Goal: Task Accomplishment & Management: Manage account settings

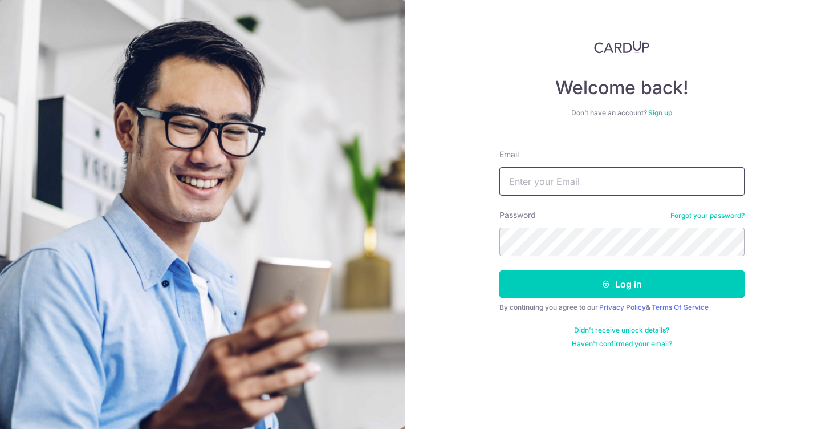
click at [603, 181] on input "Email" at bounding box center [622, 181] width 245 height 29
type input "vats.com@gmail.com"
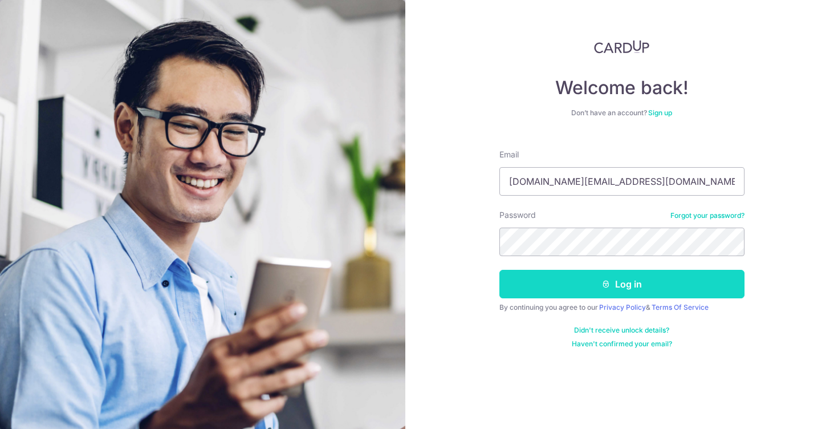
click at [638, 283] on button "Log in" at bounding box center [622, 284] width 245 height 29
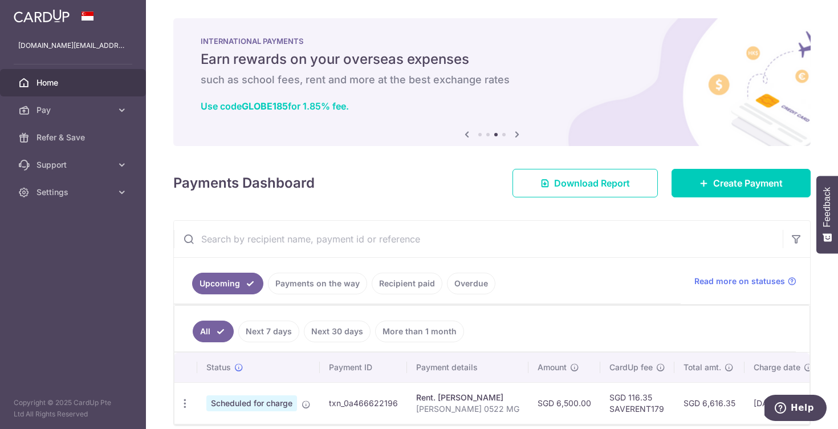
scroll to position [51, 0]
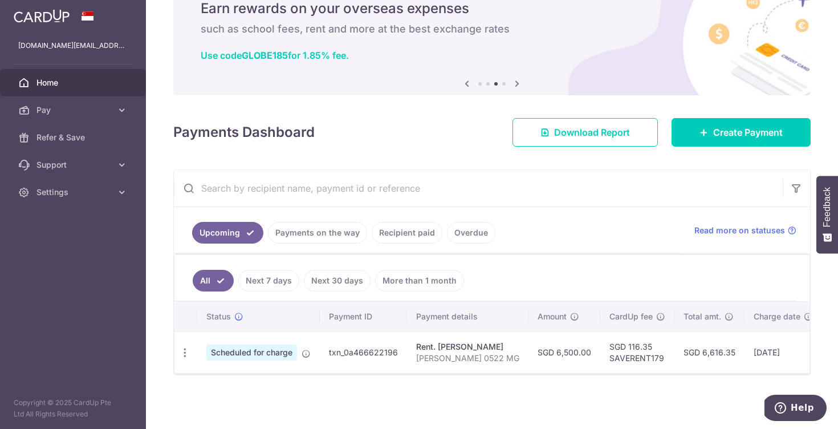
click at [279, 349] on span "Scheduled for charge" at bounding box center [251, 352] width 91 height 16
click at [180, 352] on icon "button" at bounding box center [185, 353] width 12 height 12
click at [236, 385] on span "Update payment" at bounding box center [246, 384] width 78 height 14
radio input "true"
type input "6,500.00"
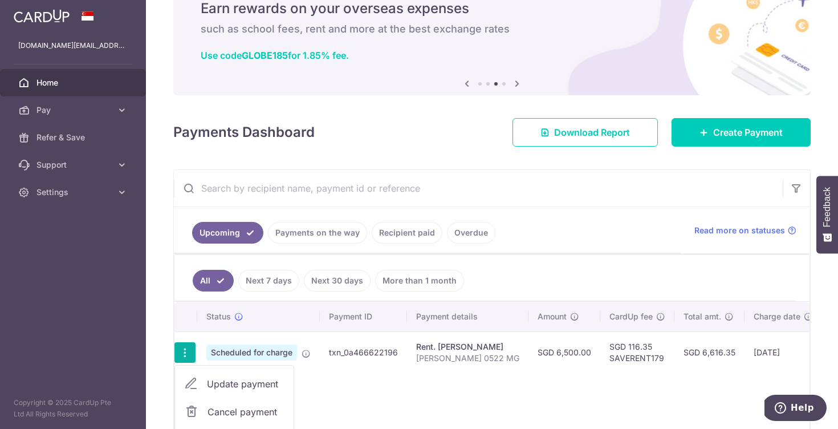
type input "17/10/2025"
type input "[PERSON_NAME] 0522 MG"
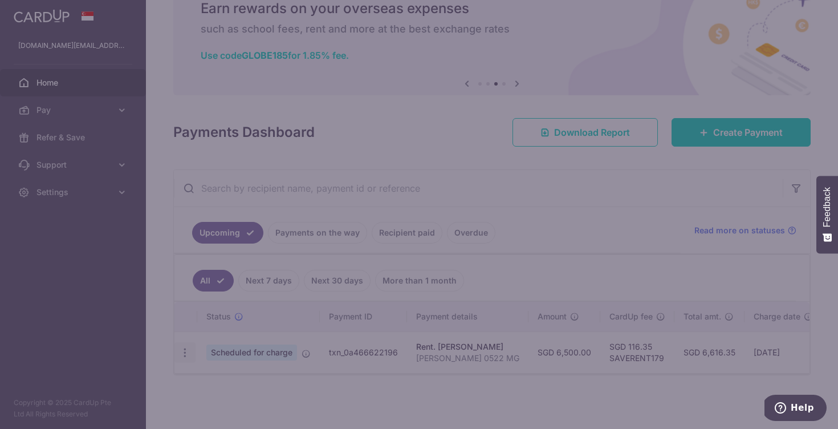
type input "SAVERENT179"
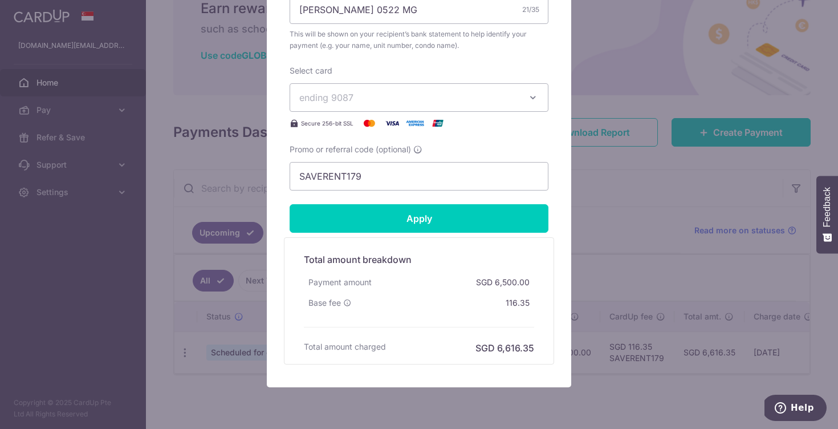
scroll to position [457, 0]
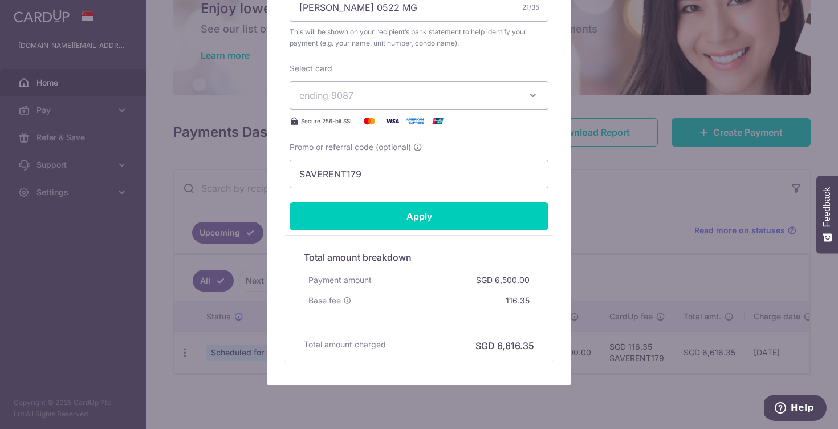
click at [525, 92] on button "ending 9087" at bounding box center [419, 95] width 259 height 29
click at [628, 106] on div "Edit payment By clicking apply, you will make changes to all payments to Henry …" at bounding box center [419, 214] width 838 height 429
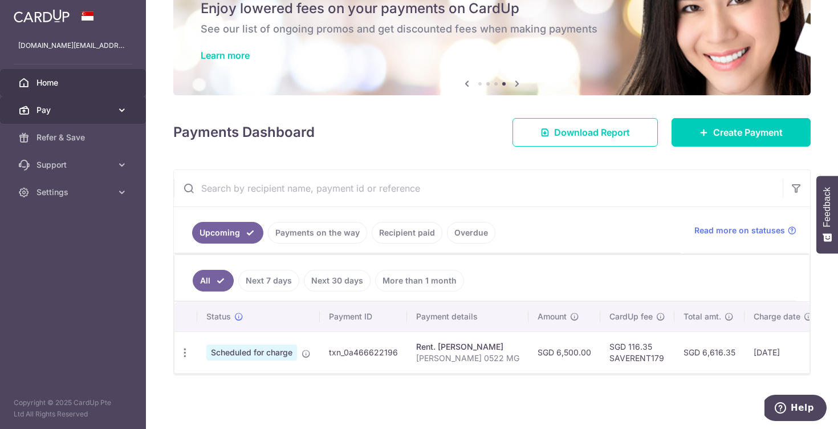
click at [58, 107] on span "Pay" at bounding box center [73, 109] width 75 height 11
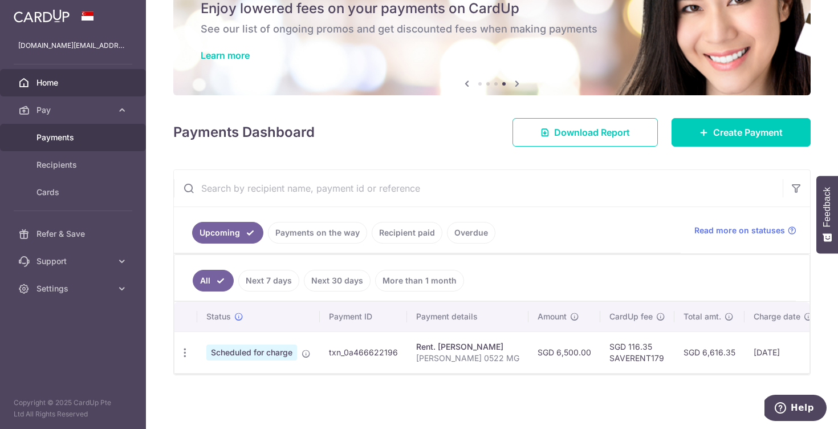
click at [55, 130] on link "Payments" at bounding box center [73, 137] width 146 height 27
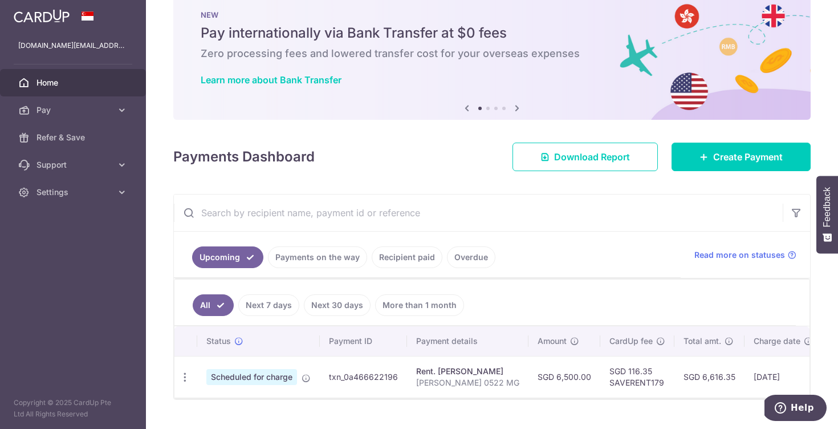
scroll to position [51, 0]
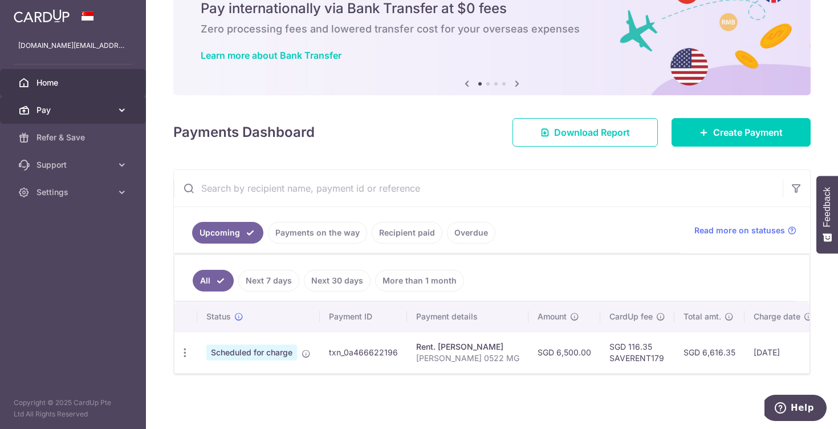
click at [87, 117] on link "Pay" at bounding box center [73, 109] width 146 height 27
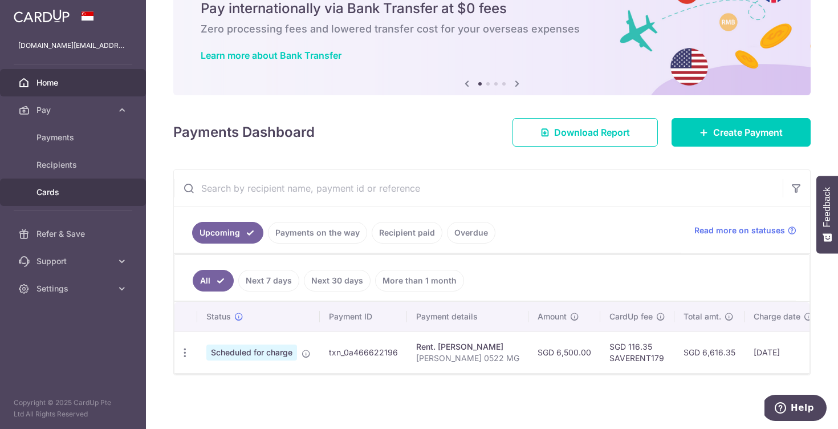
click at [61, 201] on link "Cards" at bounding box center [73, 191] width 146 height 27
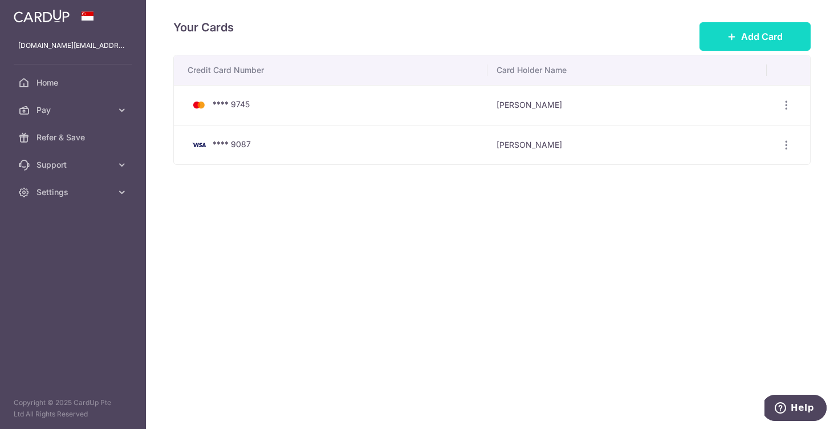
click at [753, 27] on button "Add Card" at bounding box center [755, 36] width 111 height 29
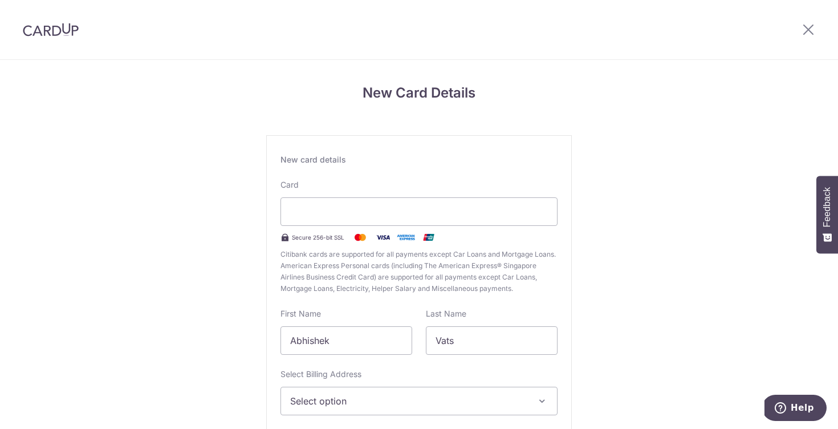
click at [157, 238] on div "New Card Details New card details Card Secure 256-bit SSL Citibank cards are su…" at bounding box center [419, 299] width 838 height 479
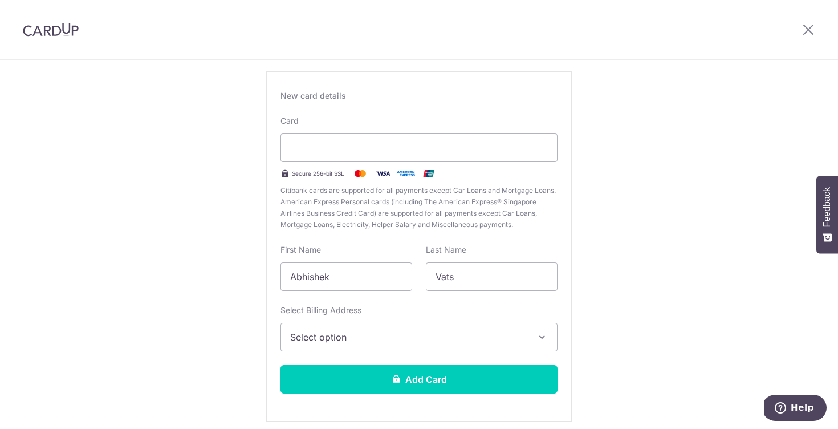
scroll to position [69, 0]
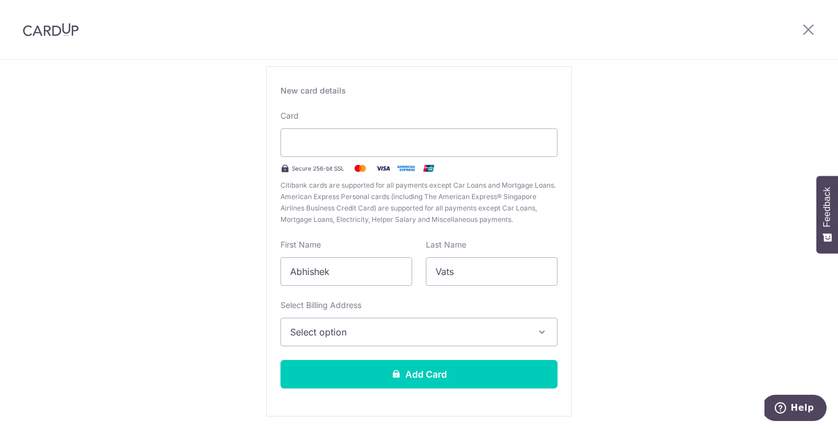
click at [120, 202] on div "New Card Details New card details Card Secure 256-bit SSL Citibank cards are su…" at bounding box center [419, 230] width 838 height 479
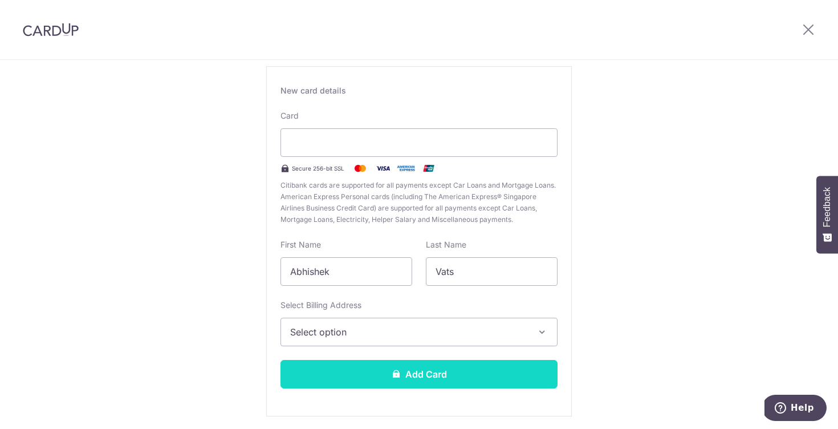
click at [442, 387] on button "Add Card" at bounding box center [419, 374] width 277 height 29
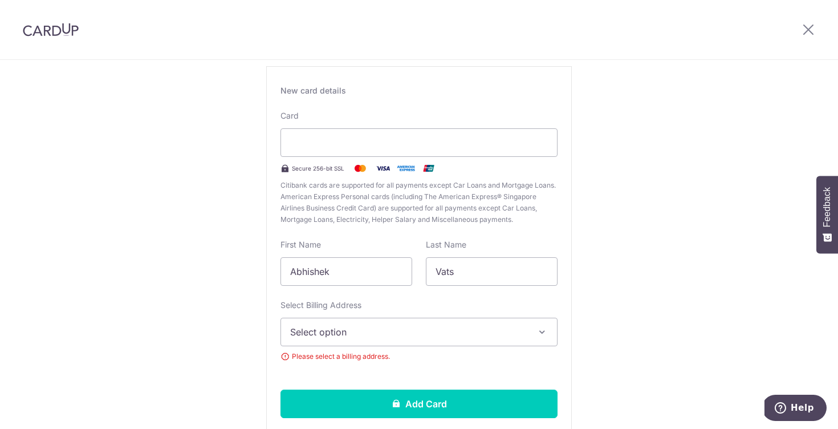
click at [351, 330] on span "Select option" at bounding box center [408, 332] width 237 height 14
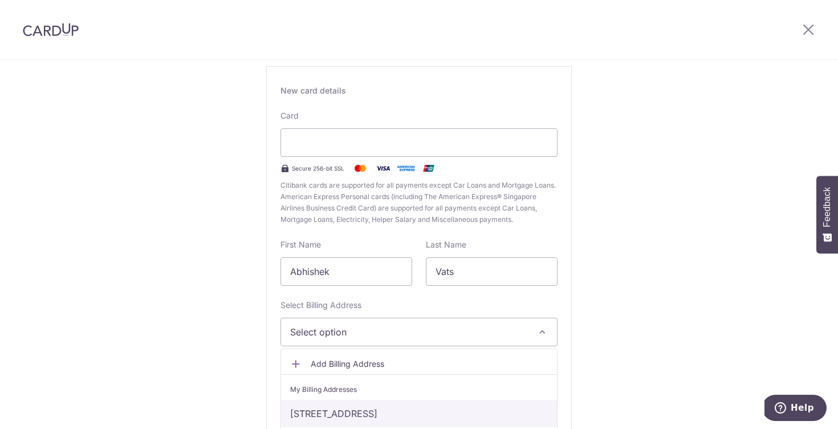
click at [334, 408] on link "3 Siglap Road, 05-22, Singapore, Singapore, Singapore-448907" at bounding box center [419, 413] width 276 height 27
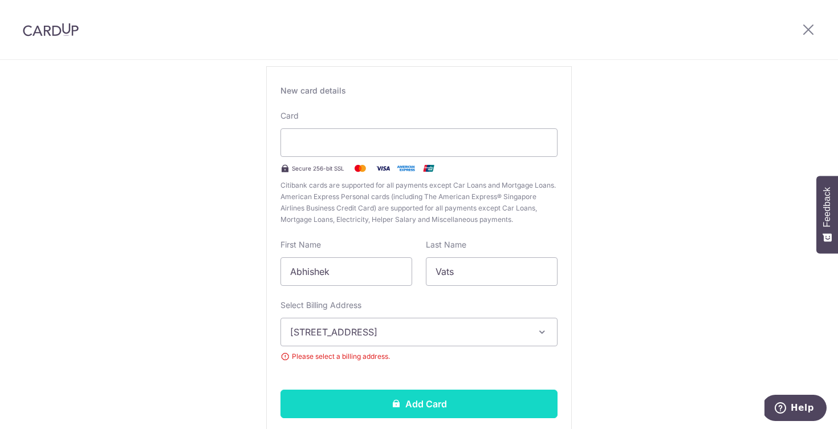
click at [437, 402] on button "Add Card" at bounding box center [419, 403] width 277 height 29
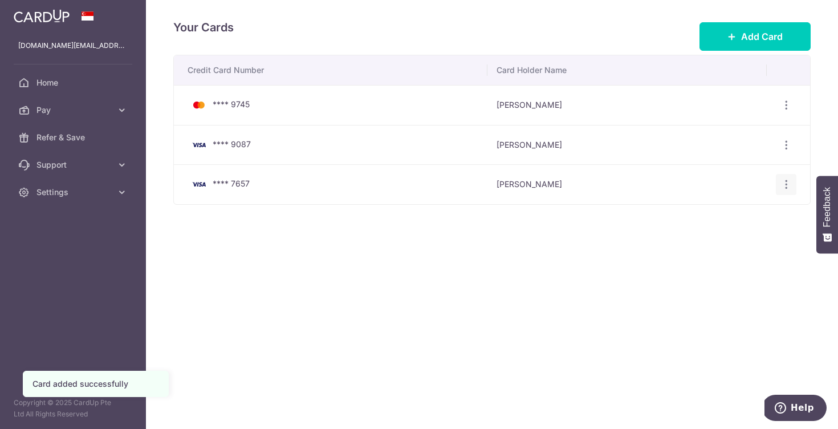
click at [782, 186] on icon "button" at bounding box center [787, 184] width 12 height 12
click at [375, 324] on div "Your Cards Add Card Credit Card Number Card Holder Name **** 9745 Abhishek Vats…" at bounding box center [492, 214] width 692 height 429
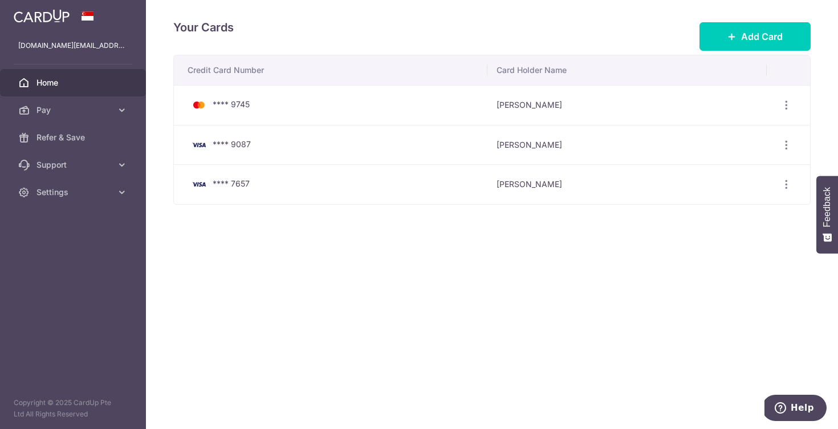
click at [49, 87] on span "Home" at bounding box center [73, 82] width 75 height 11
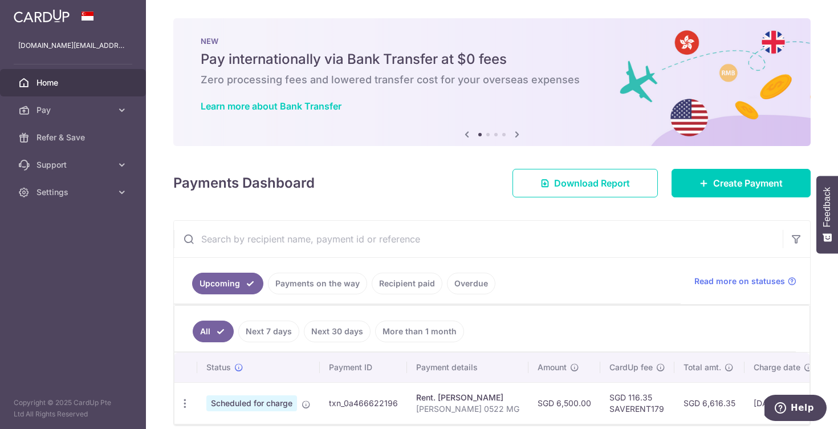
scroll to position [51, 0]
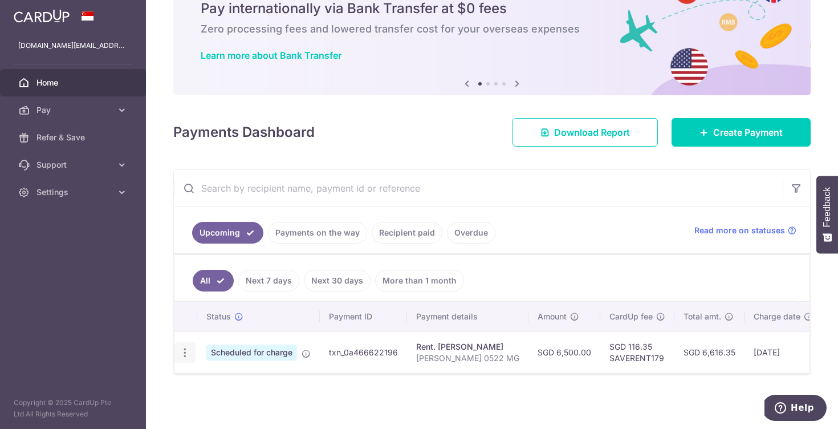
click at [188, 352] on icon "button" at bounding box center [185, 353] width 12 height 12
click at [208, 380] on span "Update payment" at bounding box center [246, 384] width 78 height 14
radio input "true"
type input "6,500.00"
type input "17/10/2025"
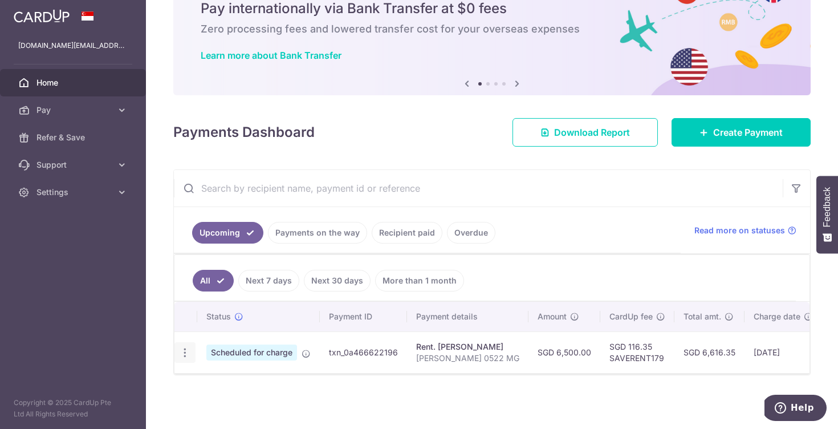
type input "[PERSON_NAME] 0522 MG"
type input "SAVERENT179"
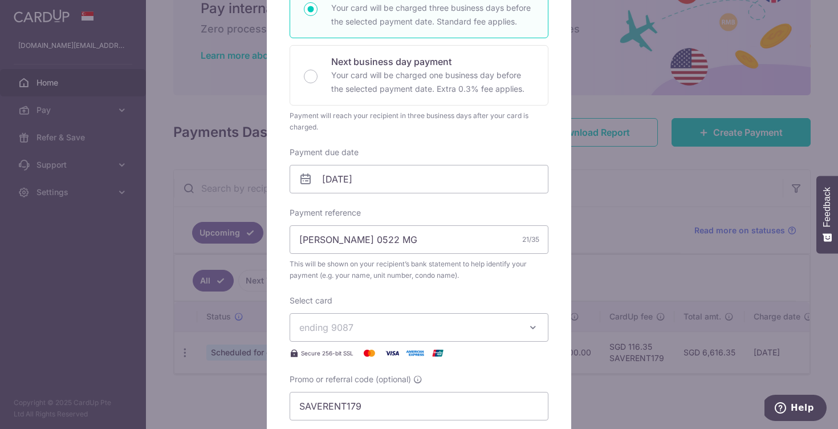
scroll to position [229, 0]
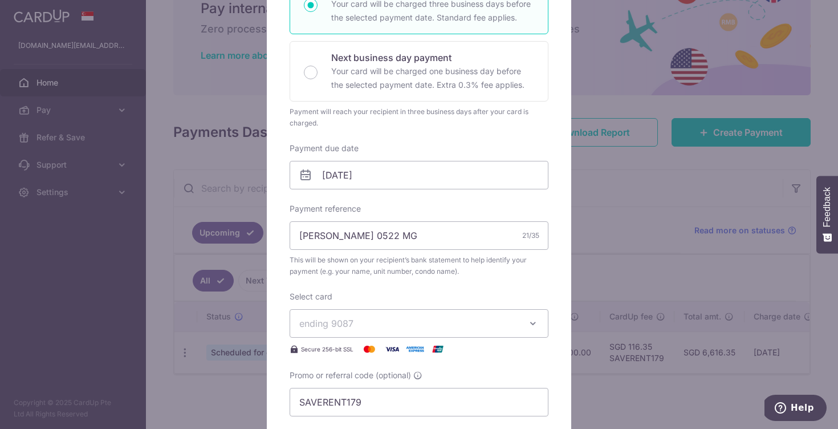
click at [488, 323] on span "ending 9087" at bounding box center [408, 323] width 219 height 14
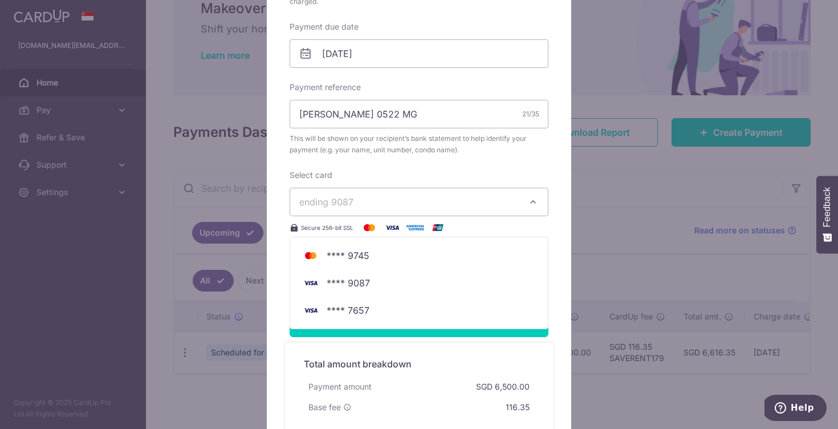
scroll to position [351, 0]
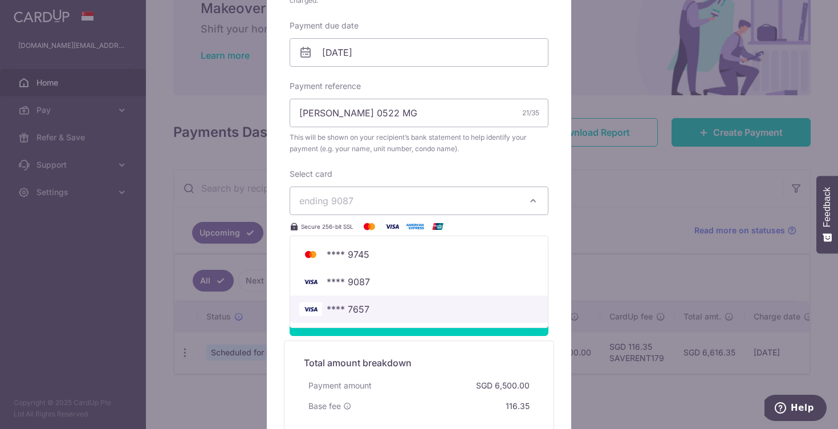
click at [371, 307] on span "**** 7657" at bounding box center [418, 309] width 239 height 14
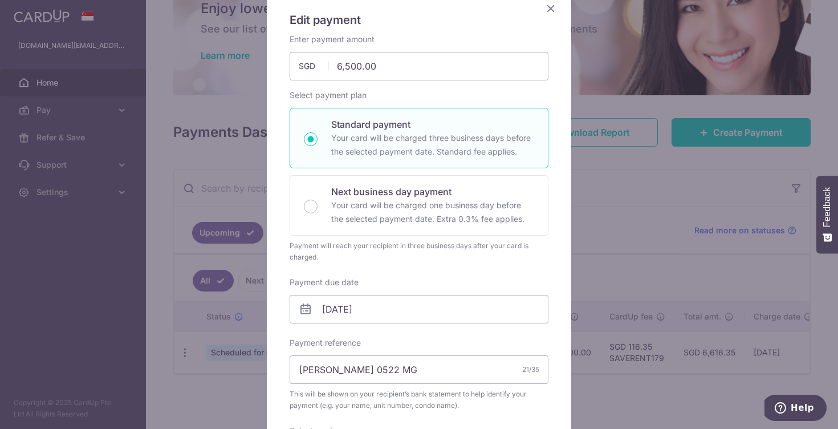
scroll to position [100, 0]
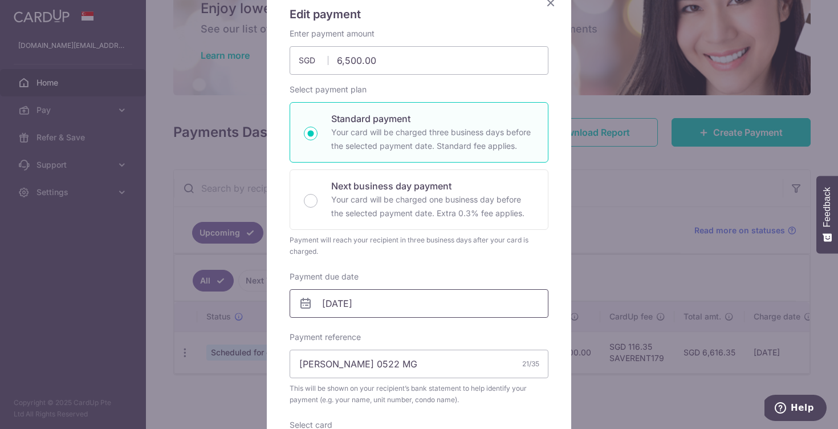
click at [358, 301] on input "17/10/2025" at bounding box center [419, 303] width 259 height 29
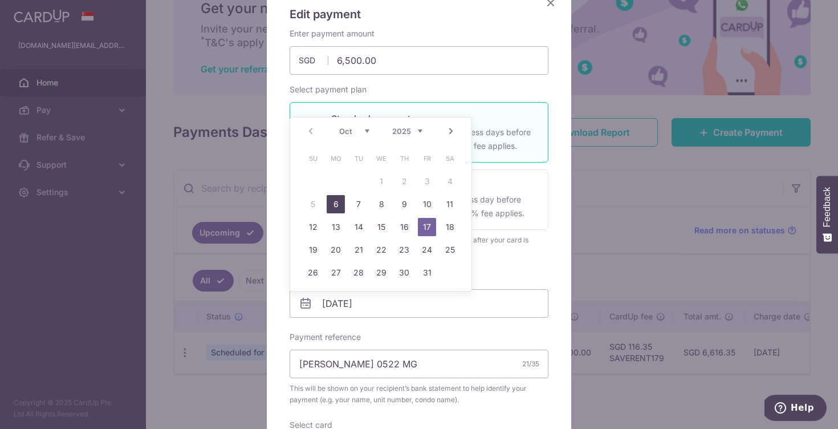
click at [335, 205] on link "6" at bounding box center [336, 204] width 18 height 18
type input "[DATE]"
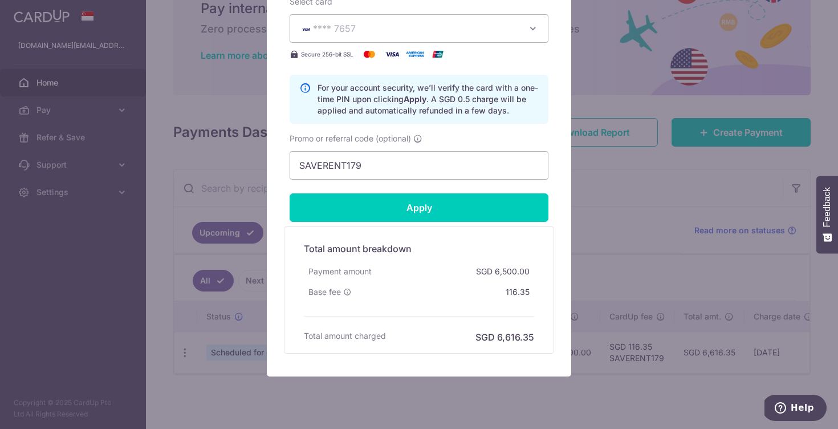
scroll to position [542, 0]
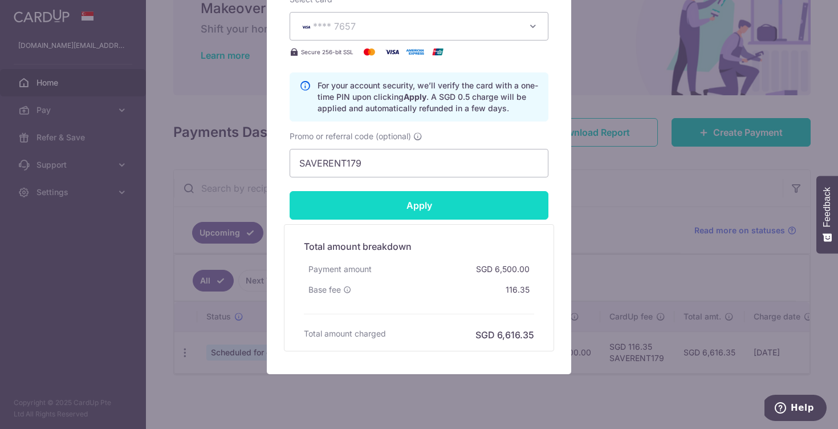
click at [428, 212] on input "Apply" at bounding box center [419, 205] width 259 height 29
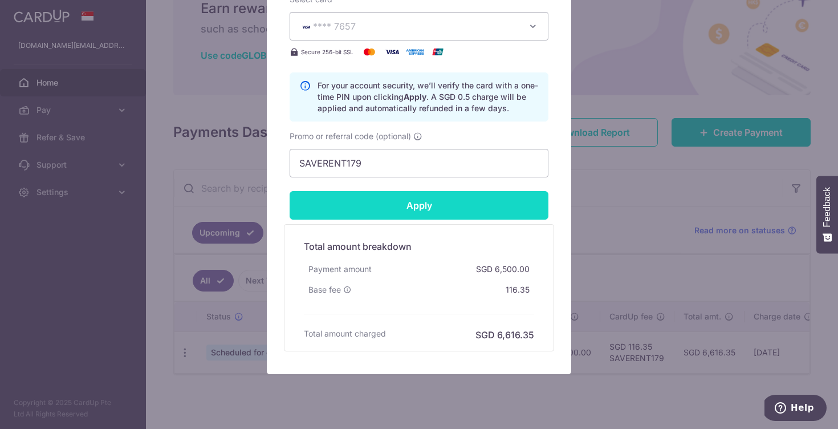
type input "Successfully Applied"
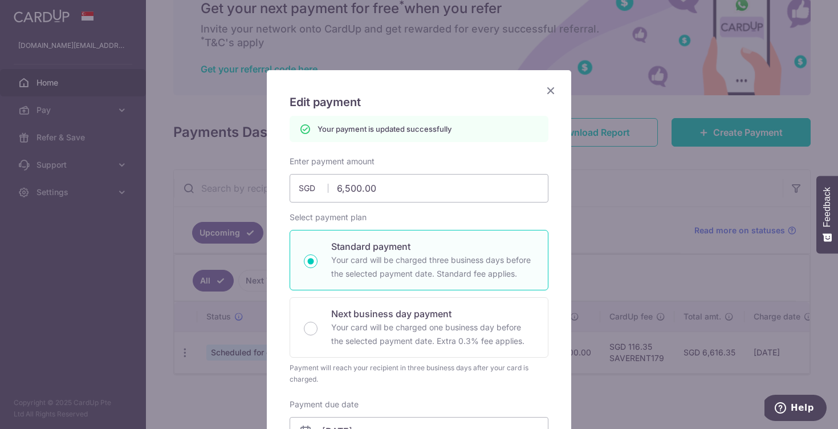
scroll to position [0, 0]
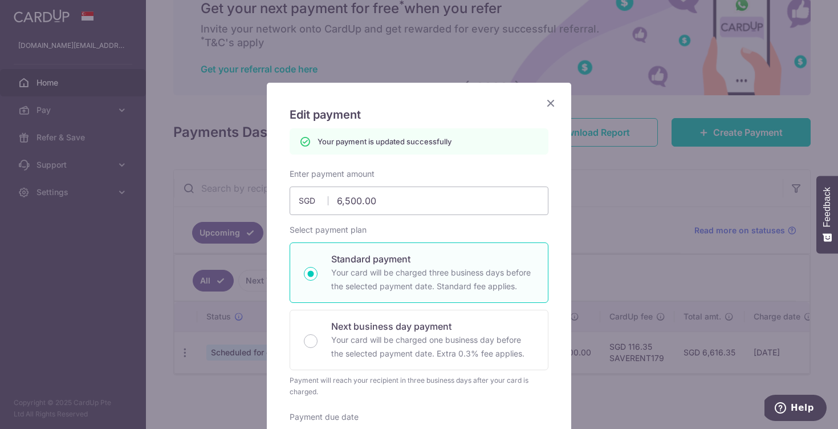
click at [551, 107] on icon "Close" at bounding box center [551, 103] width 14 height 14
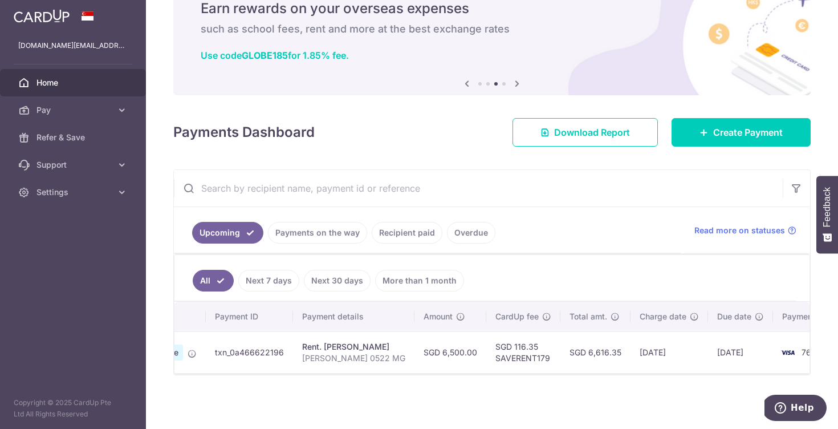
scroll to position [0, 173]
